Goal: Task Accomplishment & Management: Use online tool/utility

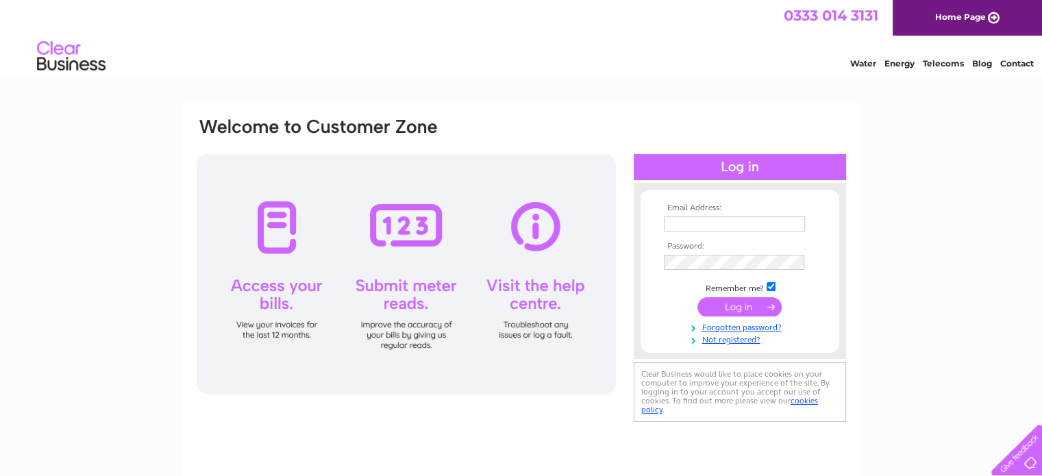
type input "annieslandfootcare@gmail.com"
click at [737, 309] on input "submit" at bounding box center [739, 306] width 84 height 19
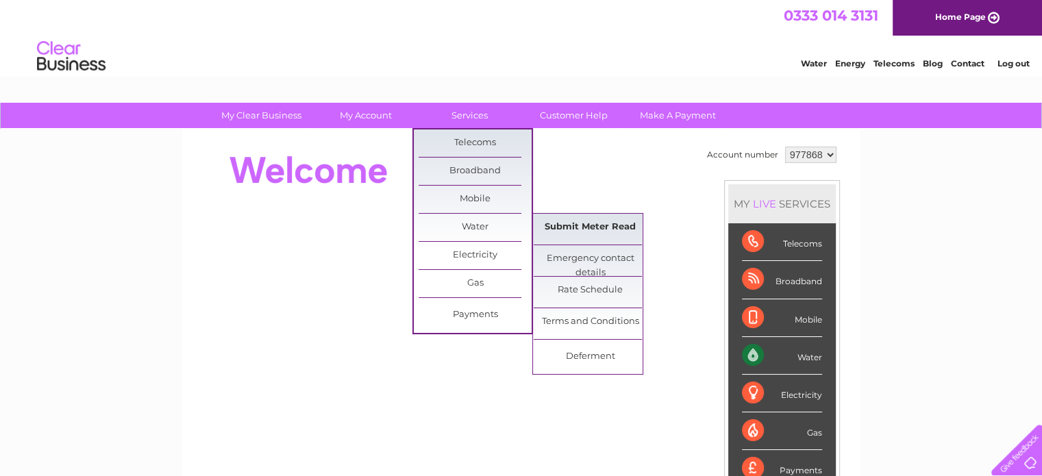
click at [559, 227] on link "Submit Meter Read" at bounding box center [590, 227] width 113 height 27
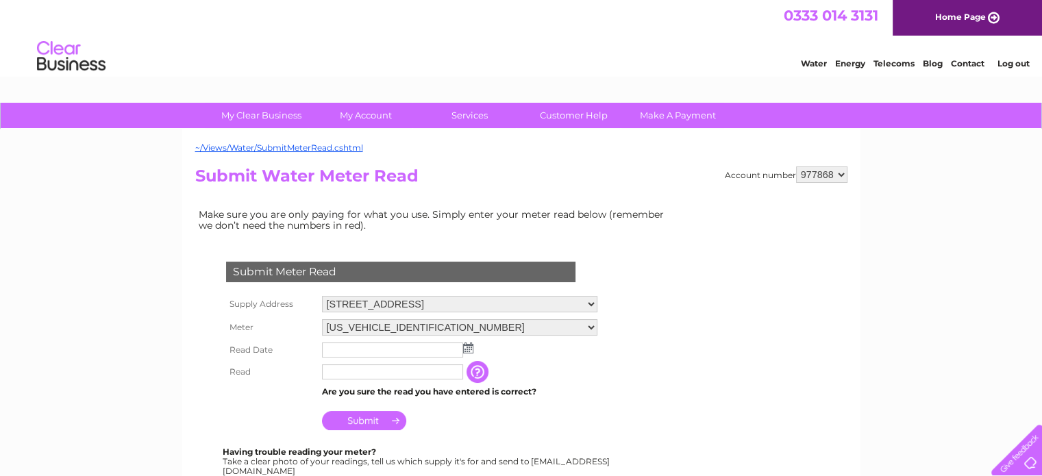
click at [467, 349] on img at bounding box center [468, 348] width 10 height 11
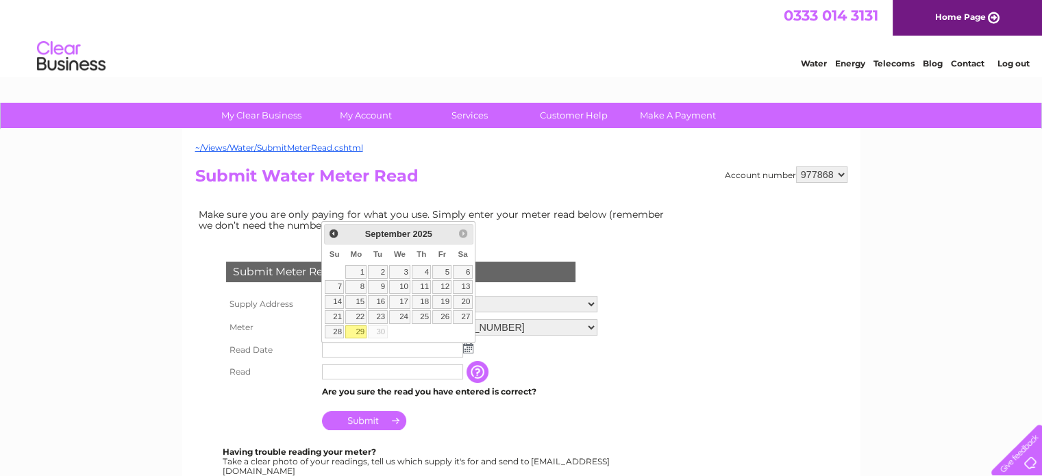
click at [360, 328] on link "29" at bounding box center [355, 332] width 21 height 14
type input "2025/09/29"
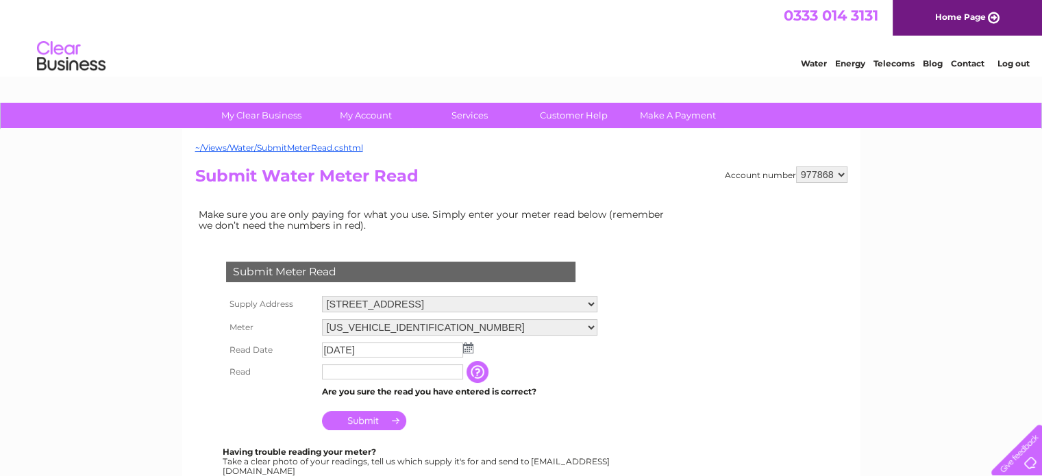
click at [332, 371] on input "text" at bounding box center [392, 371] width 141 height 15
type input "108"
click at [369, 423] on input "Submit" at bounding box center [364, 420] width 84 height 19
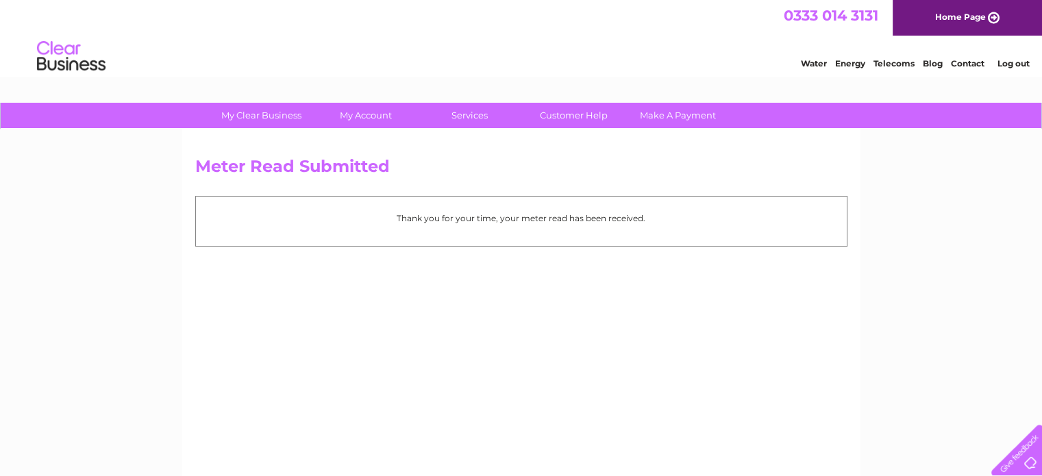
click at [1008, 66] on link "Log out" at bounding box center [1013, 63] width 32 height 10
